Goal: Task Accomplishment & Management: Manage account settings

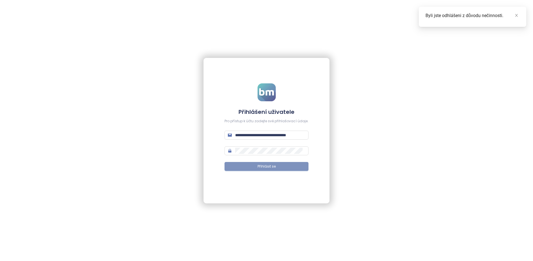
click at [265, 166] on span "Přihlásit se" at bounding box center [266, 166] width 18 height 5
type input "**********"
click at [293, 168] on button "Přihlásit se" at bounding box center [266, 166] width 84 height 9
